Goal: Task Accomplishment & Management: Manage account settings

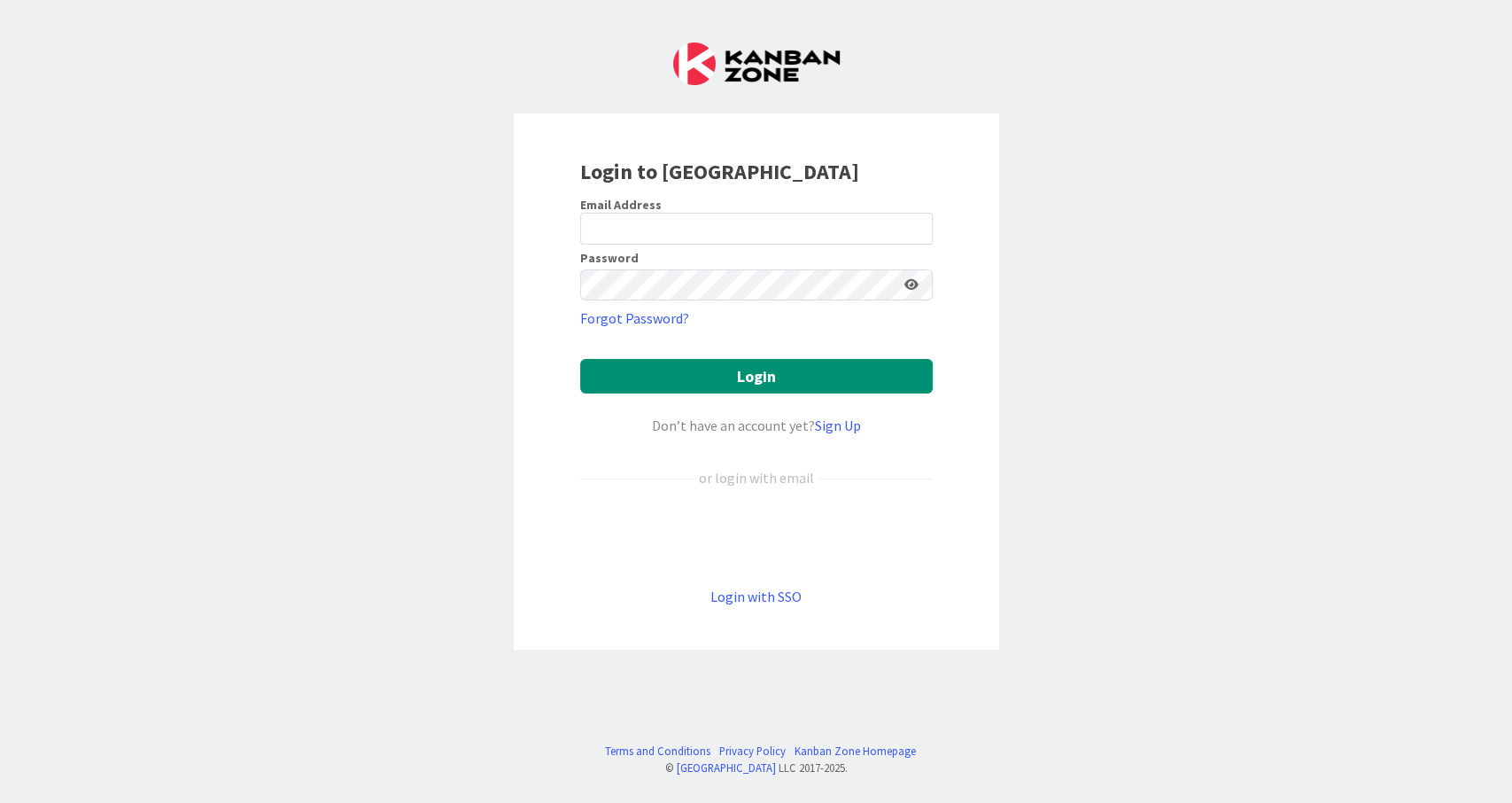
click at [703, 534] on div "Sign in with Google. Opens in new tab" at bounding box center [756, 537] width 352 height 39
type input "[EMAIL_ADDRESS][DOMAIN_NAME]"
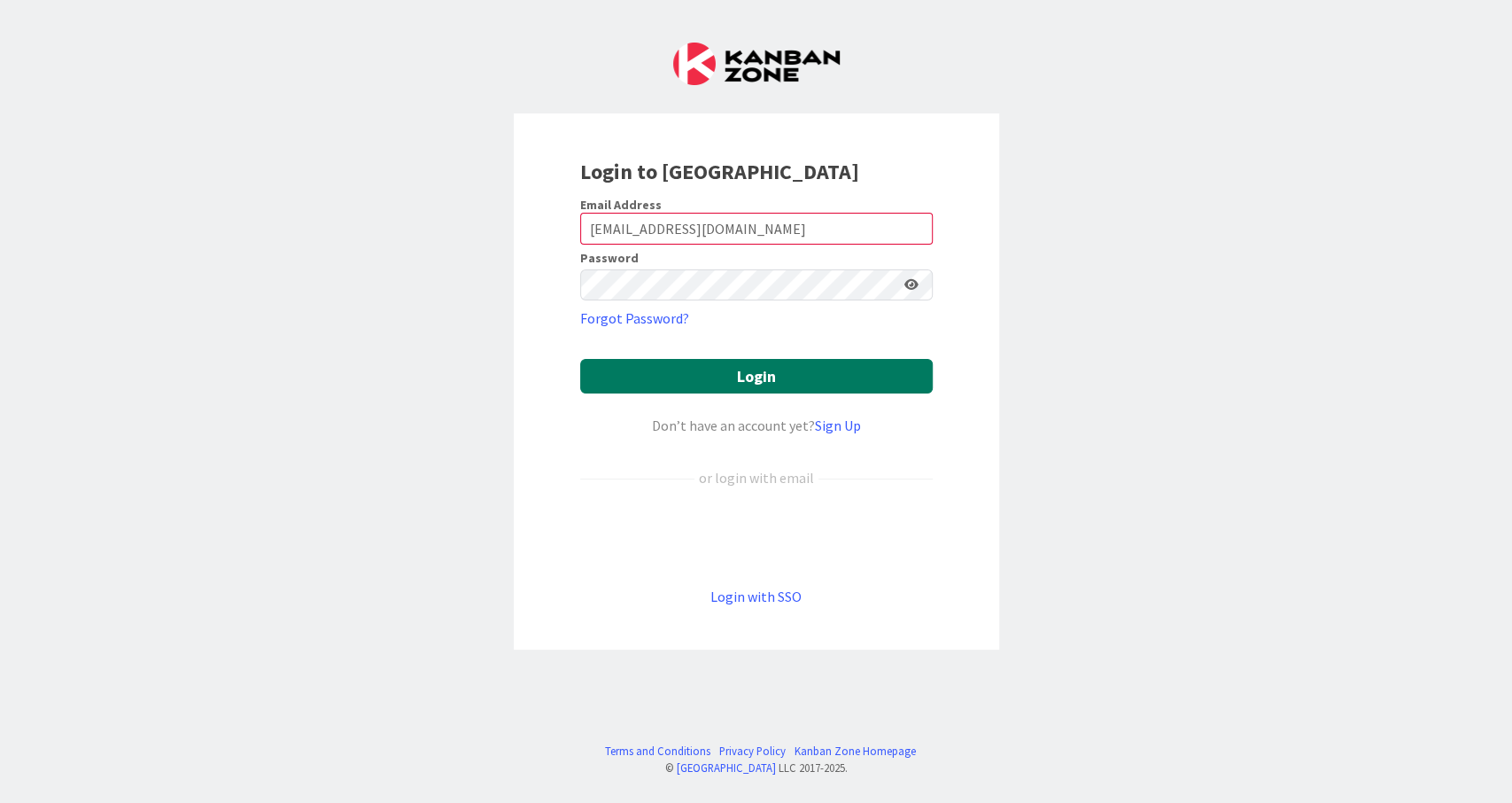
click at [791, 369] on button "Login" at bounding box center [756, 376] width 352 height 35
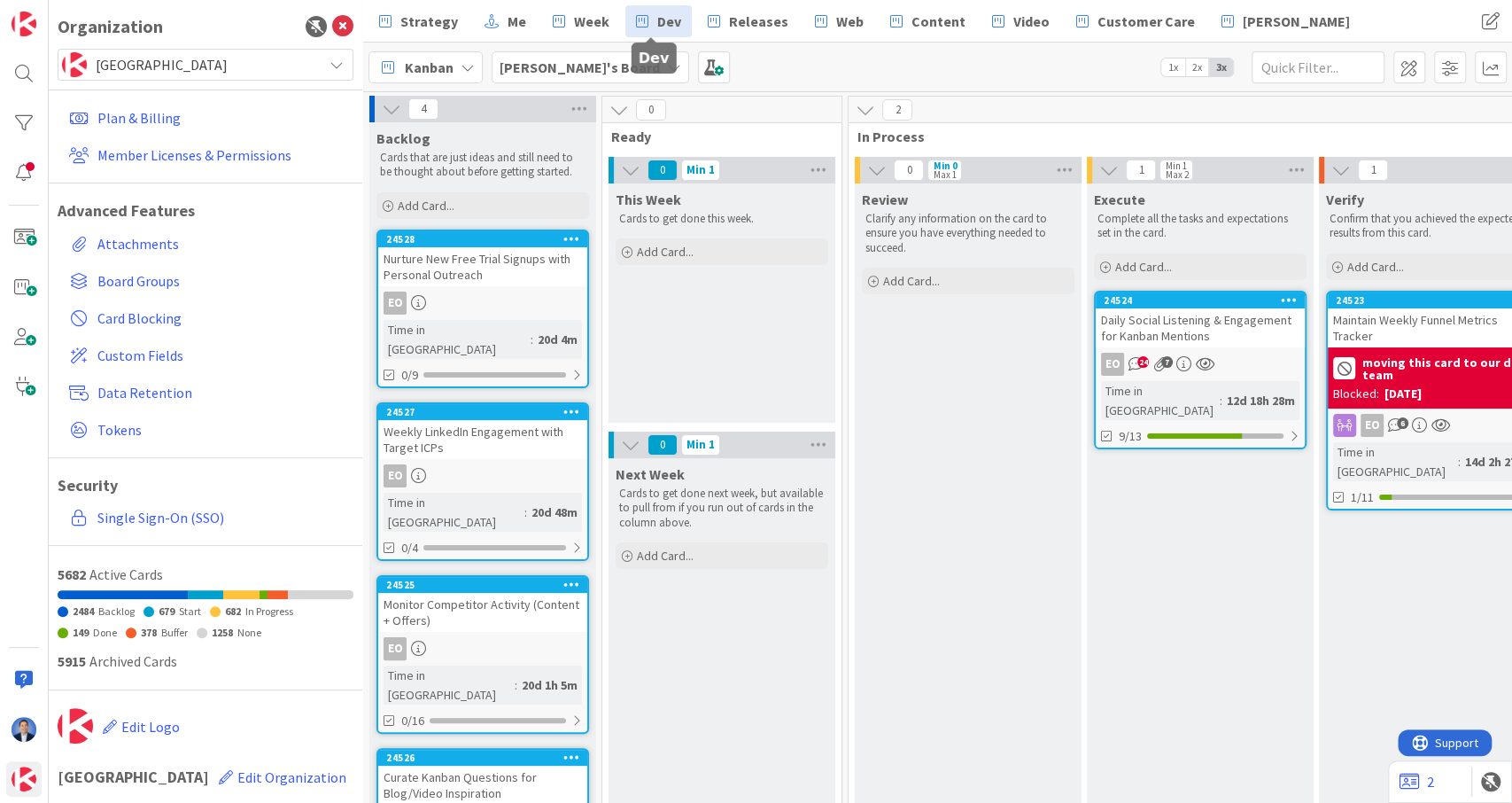
click at [657, 14] on span "Dev" at bounding box center [669, 21] width 24 height 21
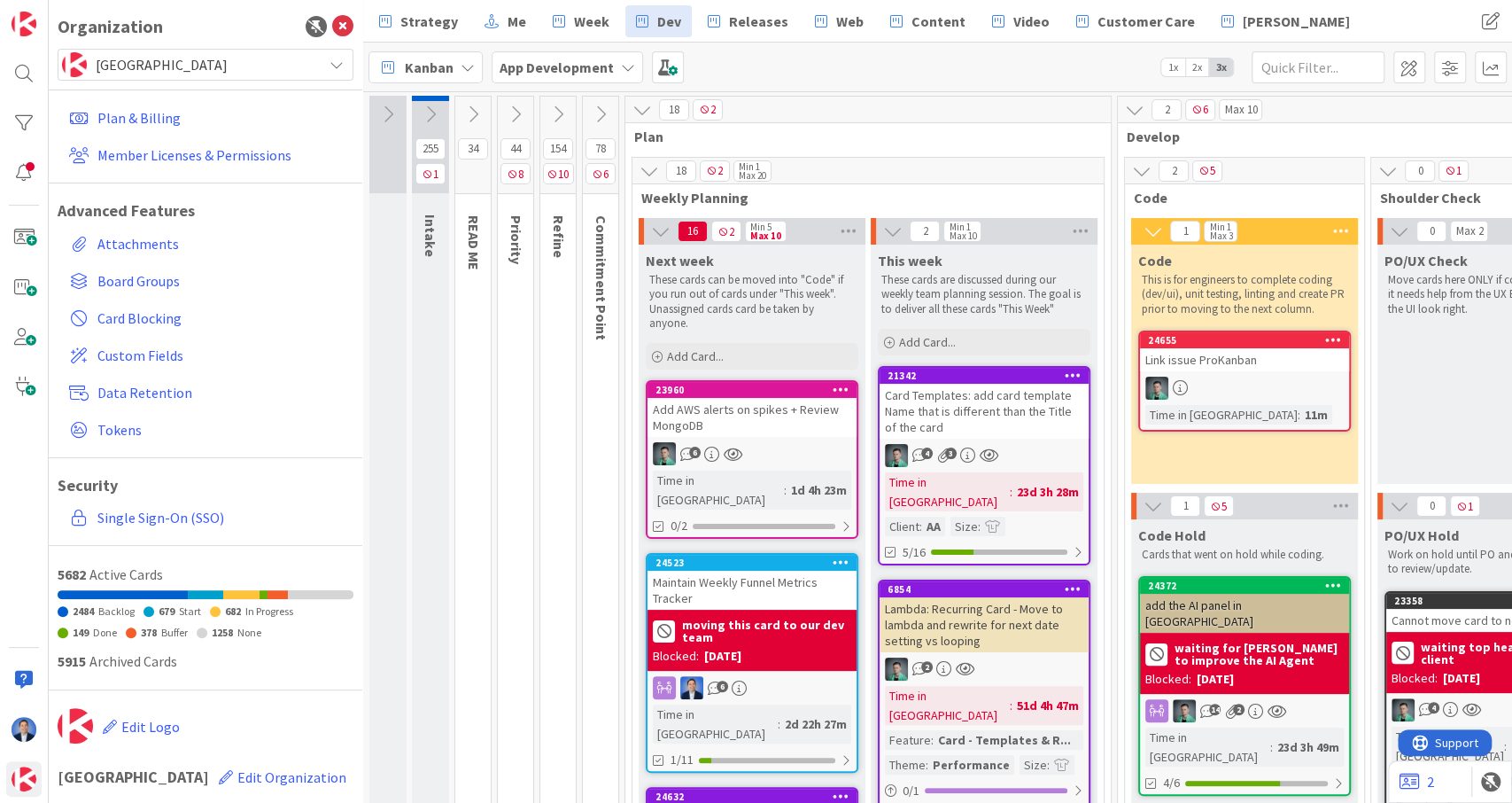
click at [430, 67] on span "Kanban" at bounding box center [429, 67] width 49 height 21
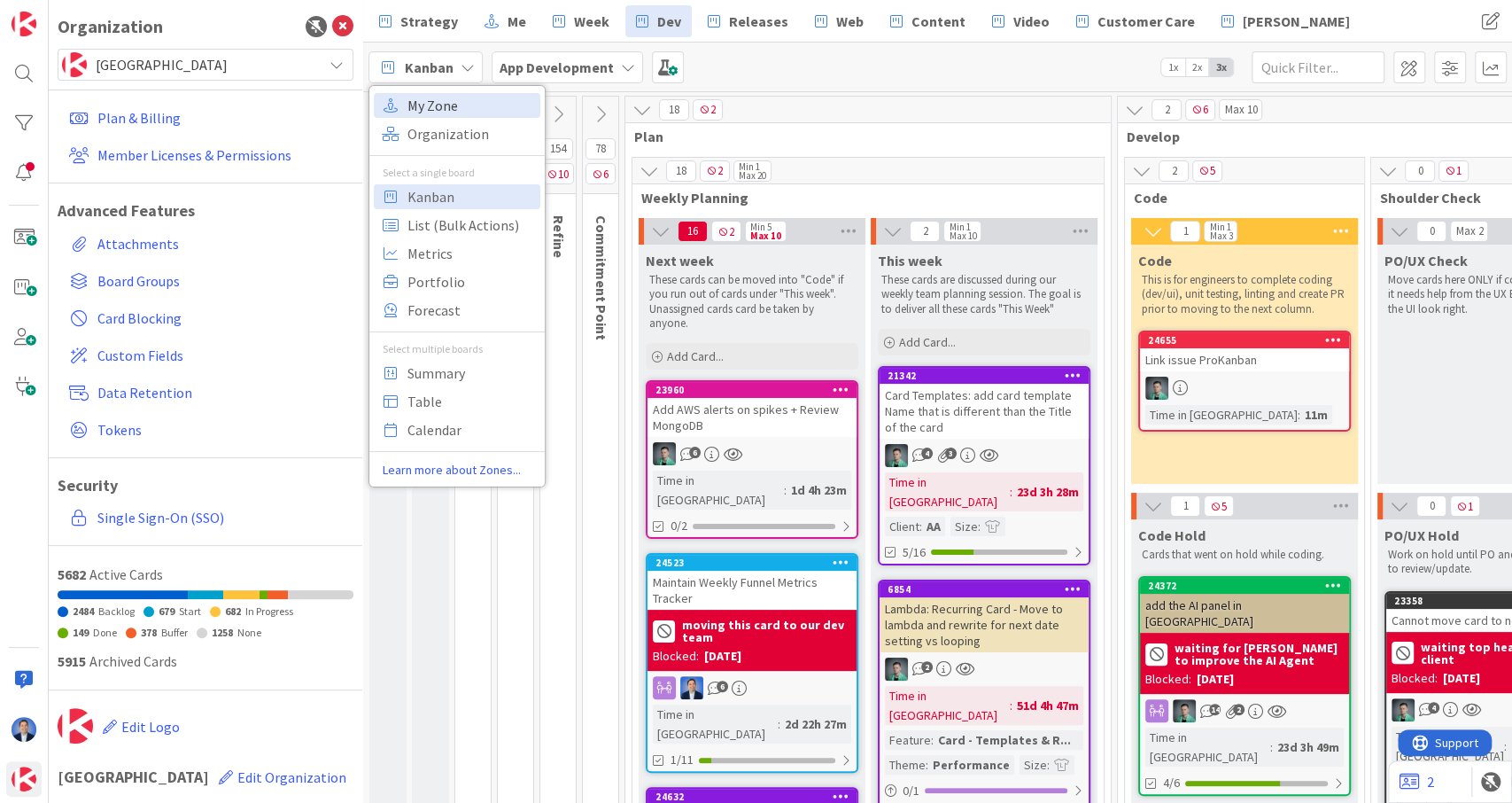
click at [462, 106] on span "My Zone" at bounding box center [471, 106] width 128 height 27
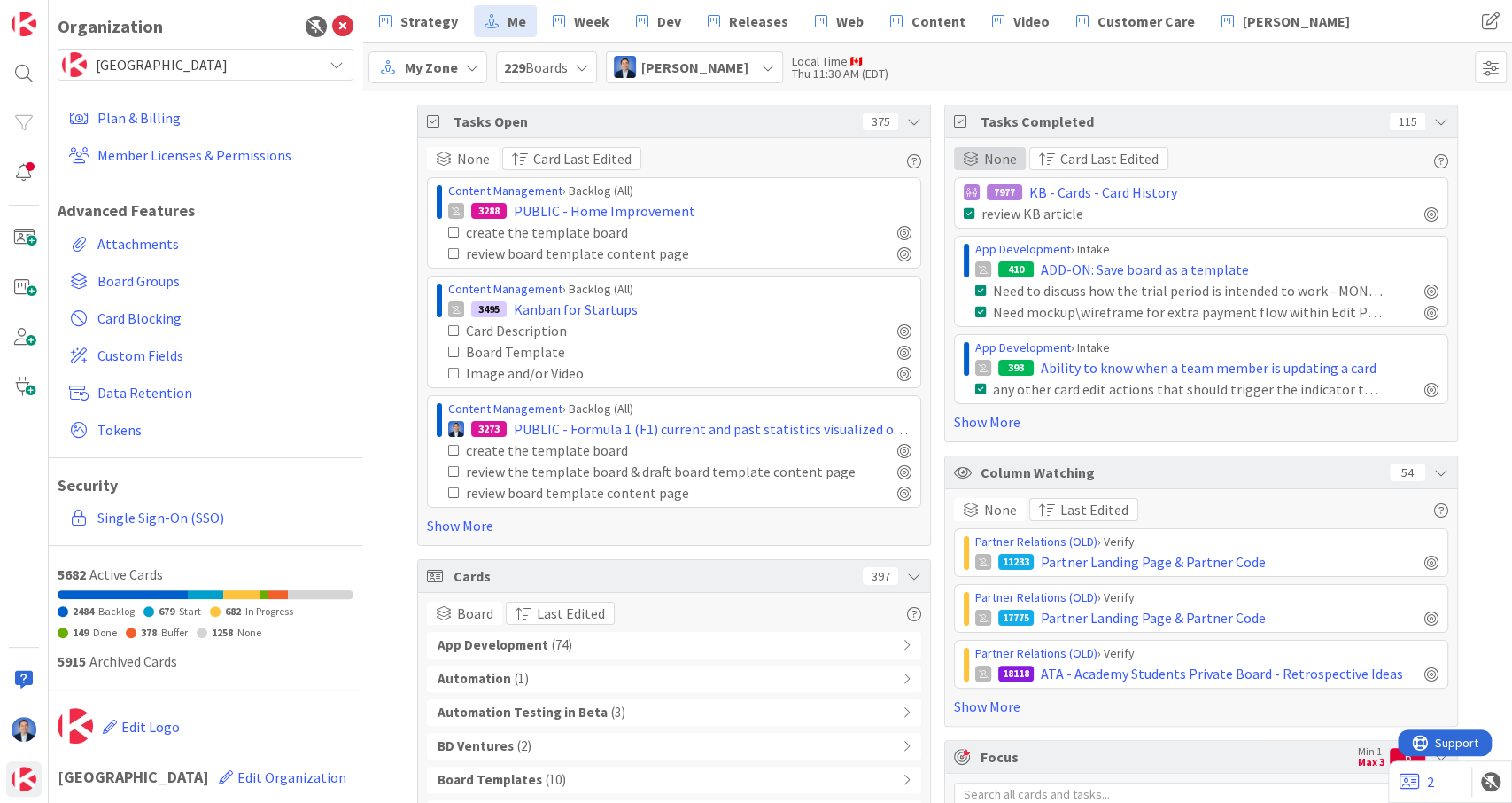
click at [987, 158] on span "None" at bounding box center [1001, 159] width 33 height 21
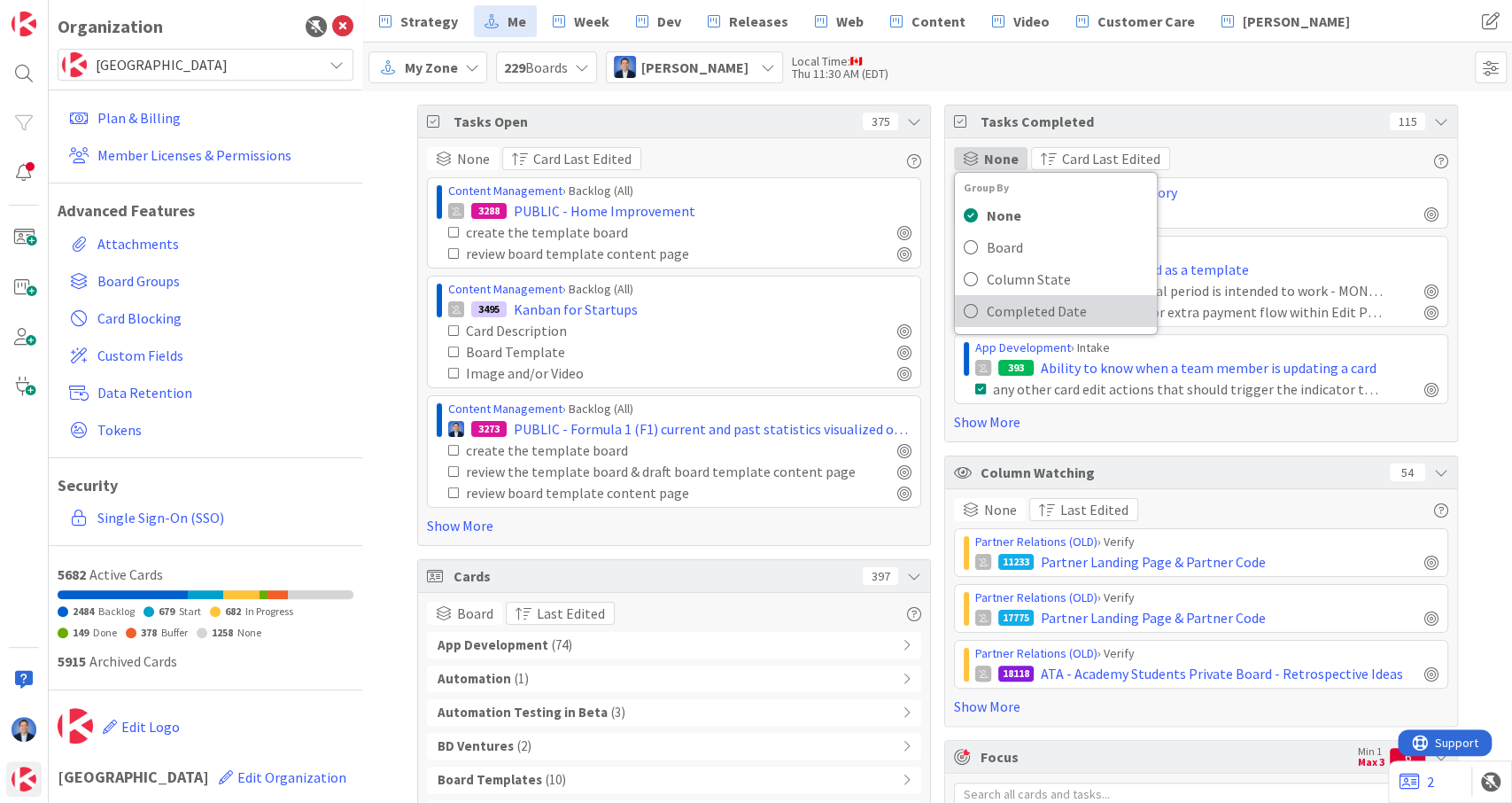
click at [1032, 303] on span "Completed Date" at bounding box center [1067, 311] width 162 height 27
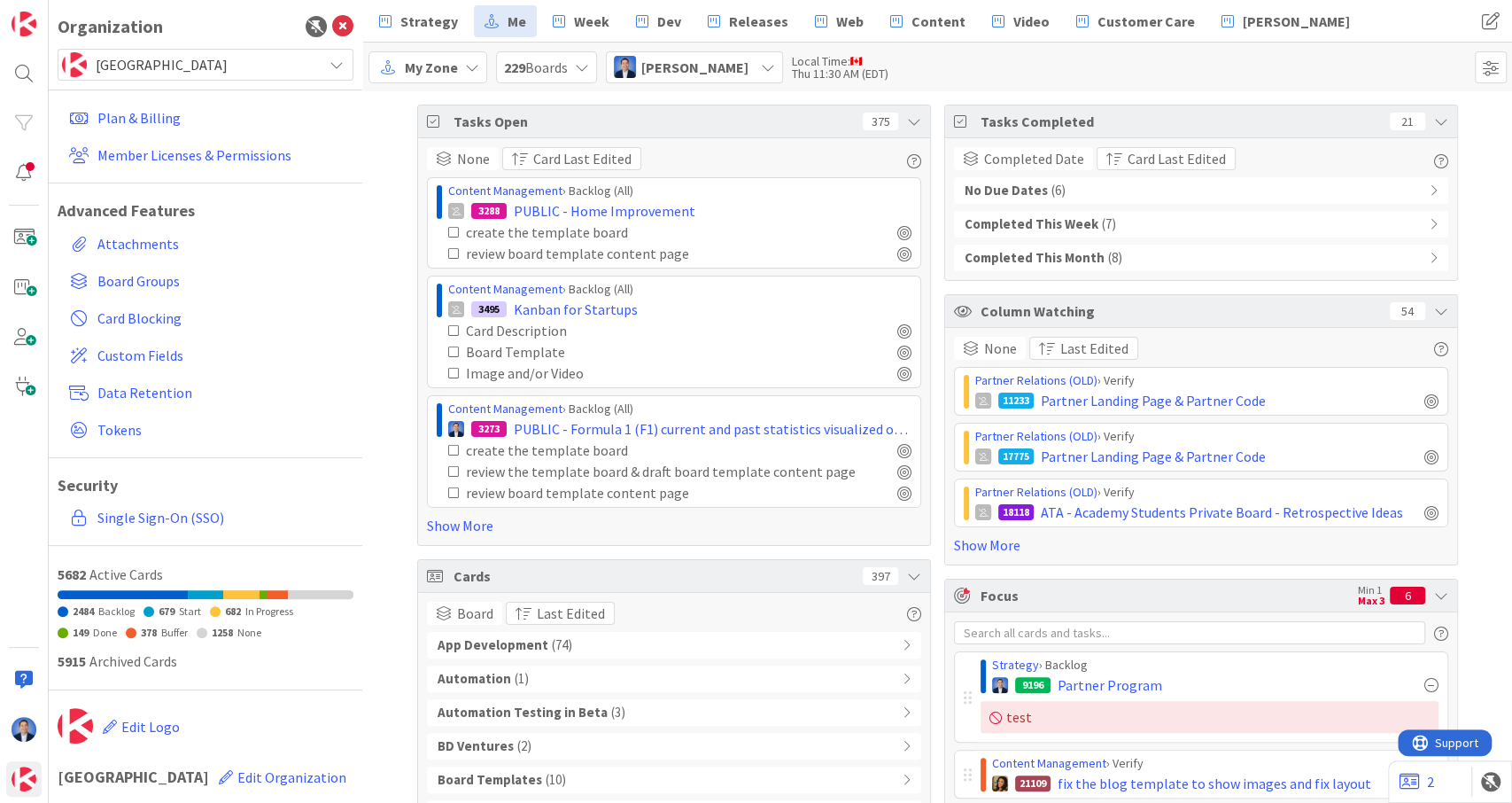
click at [1109, 192] on div "No Due Dates ( 6 )" at bounding box center [1201, 191] width 495 height 27
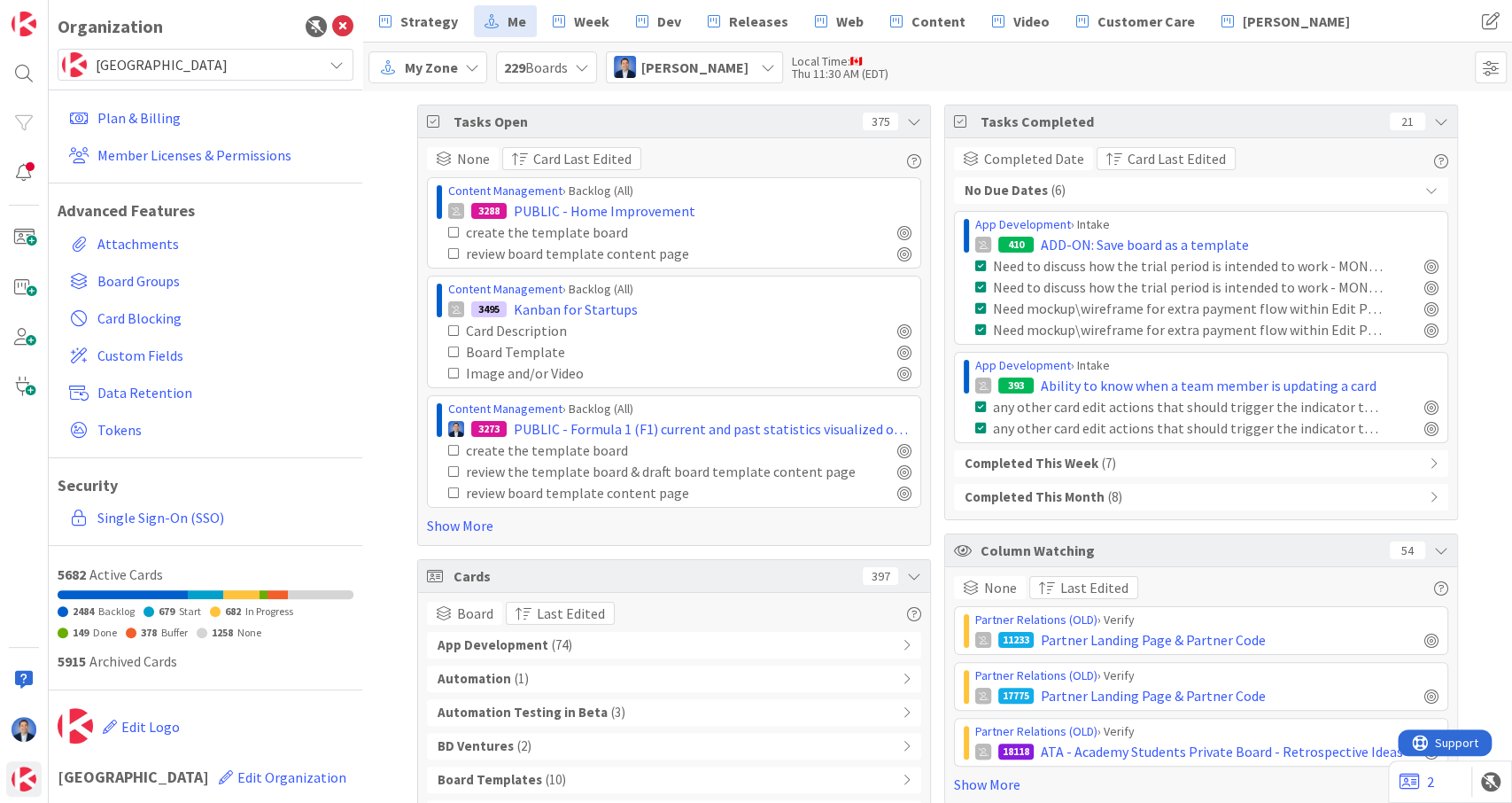
drag, startPoint x: 964, startPoint y: 189, endPoint x: 1036, endPoint y: 179, distance: 72.7
click at [1036, 179] on div "No Due Dates ( 6 )" at bounding box center [1201, 191] width 495 height 27
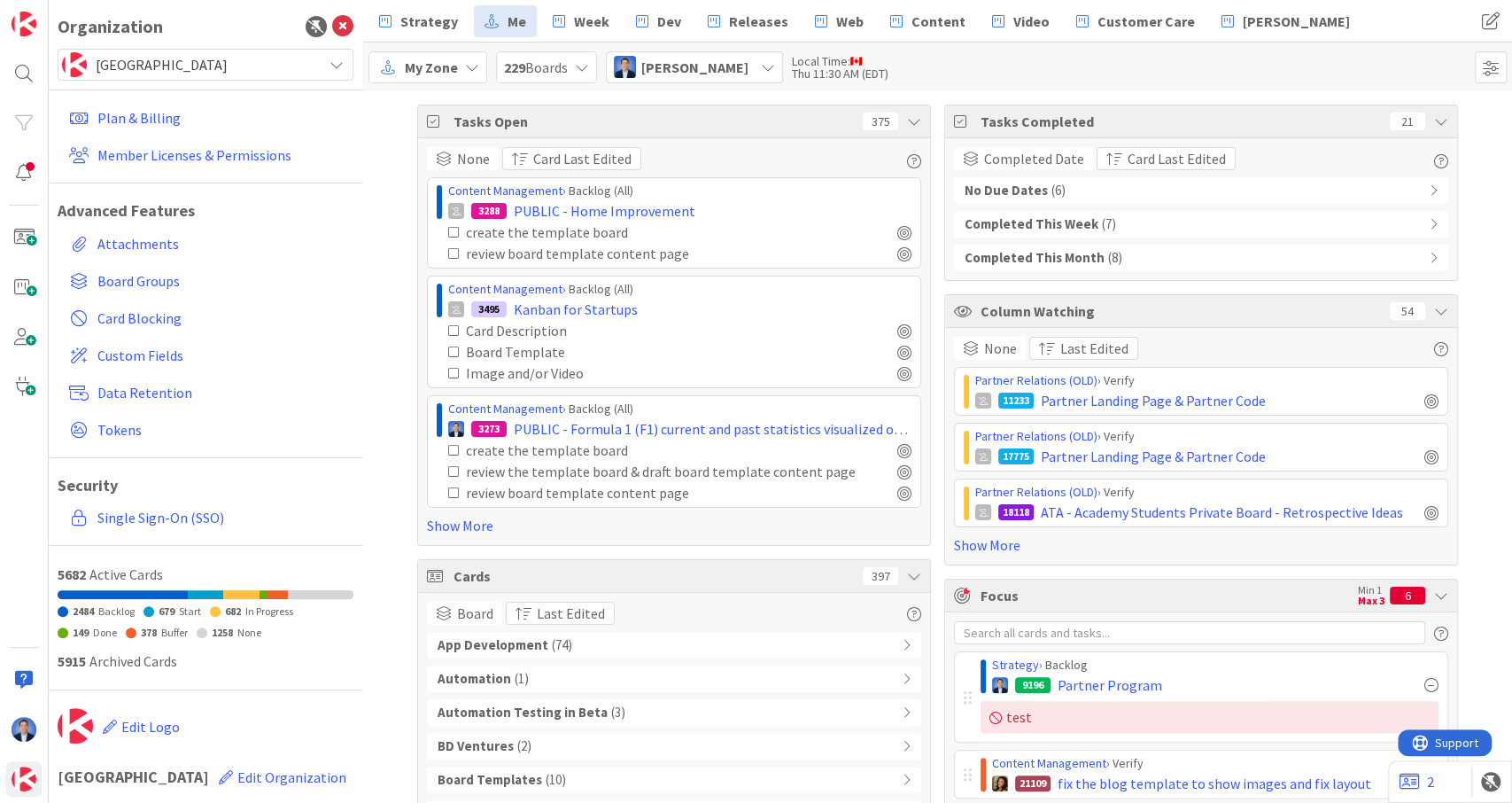
click at [1052, 191] on span "( 6 )" at bounding box center [1059, 191] width 14 height 20
